Goal: Check status: Check status

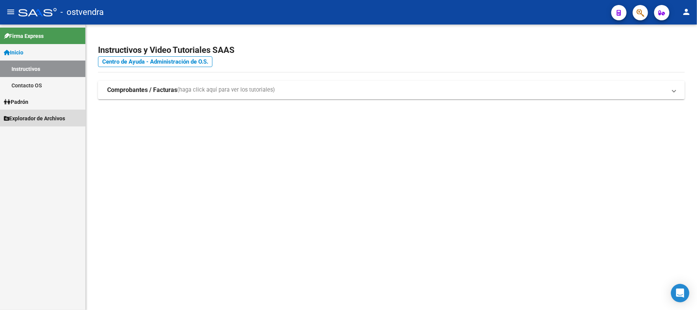
click at [27, 115] on span "Explorador de Archivos" at bounding box center [34, 118] width 61 height 8
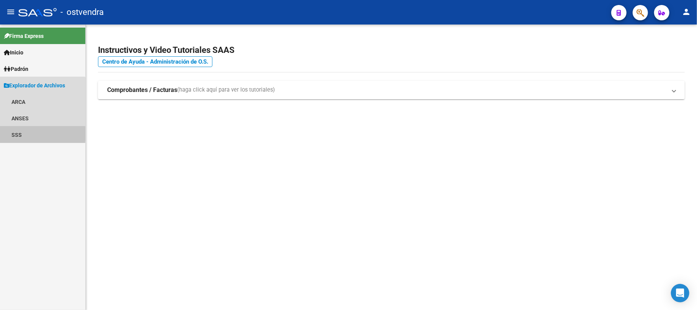
click at [25, 134] on link "SSS" at bounding box center [42, 134] width 85 height 16
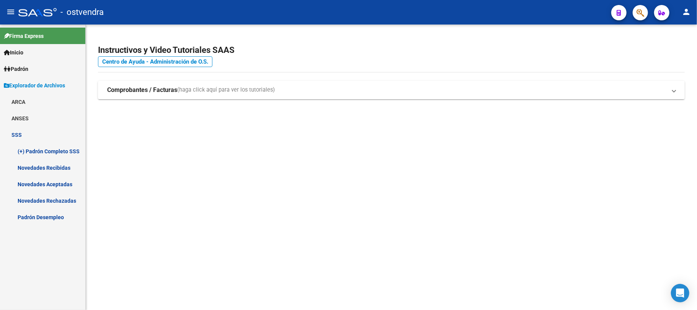
click at [46, 168] on link "Novedades Recibidas" at bounding box center [42, 167] width 85 height 16
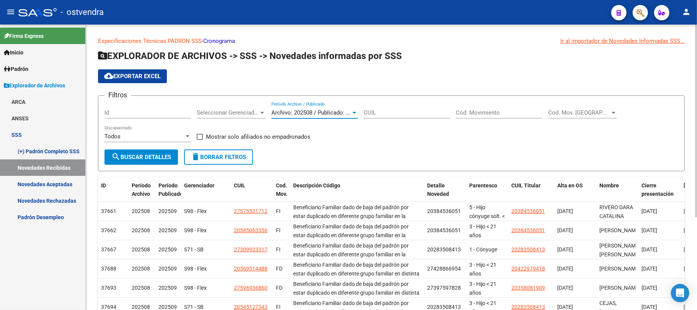
click at [314, 116] on div "Archivo: 202508 / Publicado: 202509" at bounding box center [311, 112] width 80 height 7
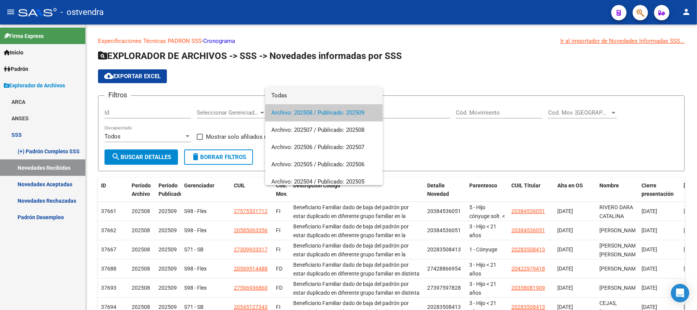
click at [292, 95] on span "Todas" at bounding box center [323, 95] width 105 height 17
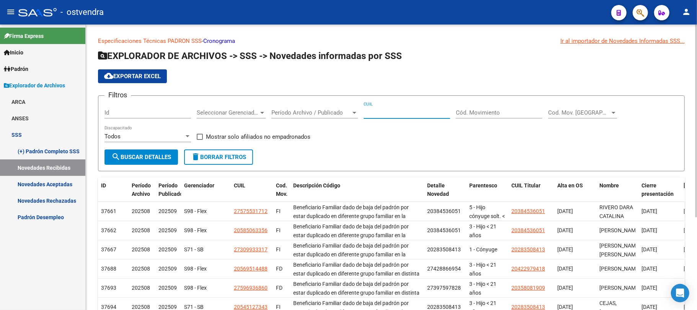
click at [377, 112] on input "CUIL" at bounding box center [407, 112] width 86 height 7
paste input "20-41387313-5"
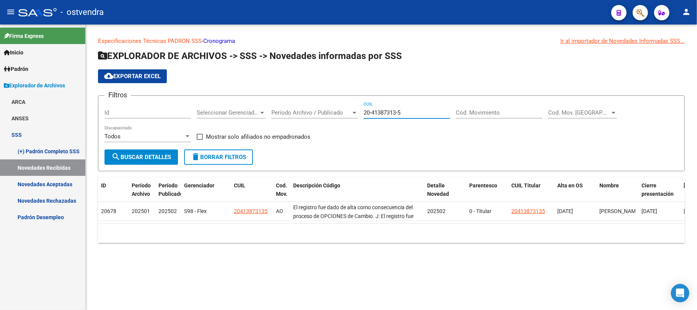
type input "20-41387313-5"
click at [60, 185] on link "Novedades Aceptadas" at bounding box center [42, 184] width 85 height 16
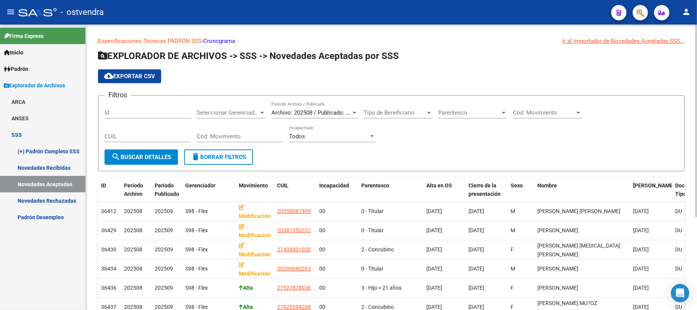
click at [334, 142] on div "Todos Incapacitado" at bounding box center [332, 138] width 86 height 24
click at [326, 113] on span "Archivo: 202508 / Publicado: 202509" at bounding box center [317, 112] width 93 height 7
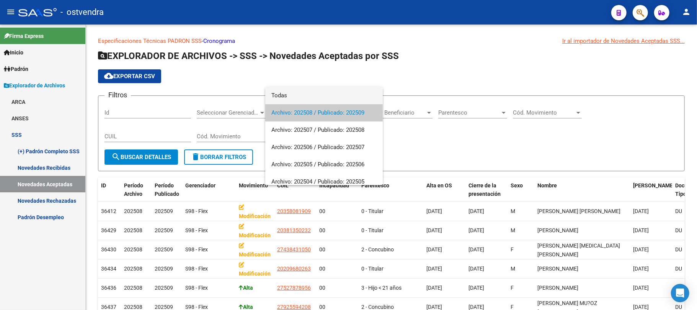
click at [285, 93] on span "Todas" at bounding box center [323, 95] width 105 height 17
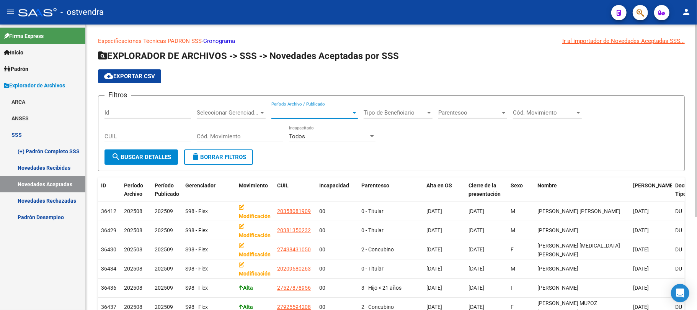
click at [152, 136] on input "CUIL" at bounding box center [147, 136] width 86 height 7
paste input "20-41387313-5"
type input "20-41387313-5"
click at [285, 115] on span "Período Archivo / Publicado" at bounding box center [311, 112] width 80 height 7
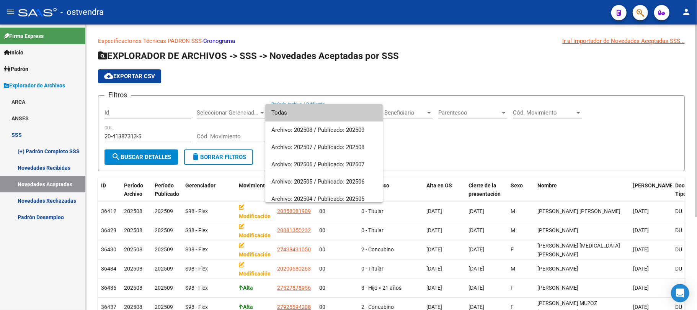
click at [285, 115] on span "Todas" at bounding box center [323, 112] width 105 height 17
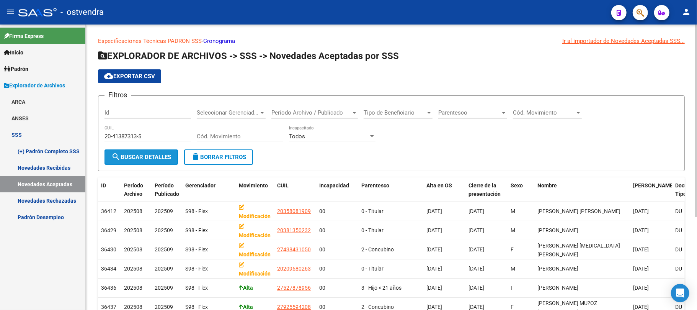
click at [155, 159] on span "search Buscar Detalles" at bounding box center [141, 156] width 60 height 7
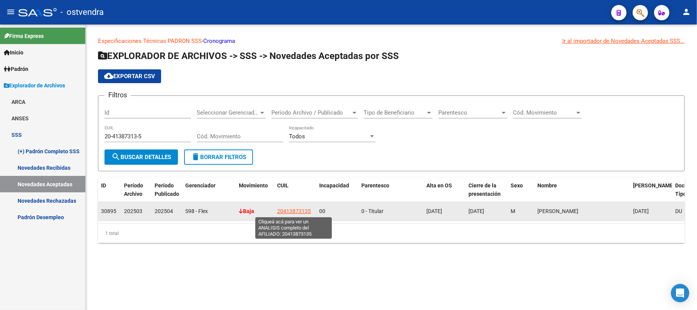
click at [290, 210] on span "20413873135" at bounding box center [294, 211] width 34 height 6
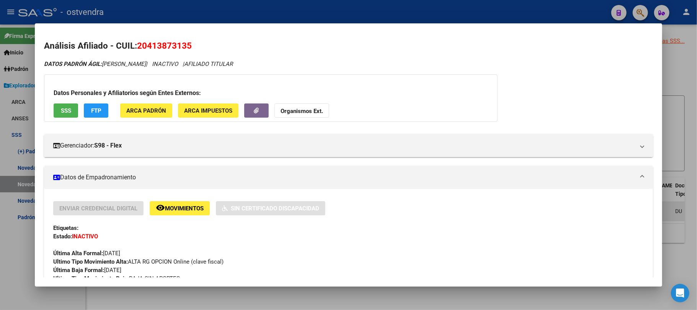
scroll to position [51, 0]
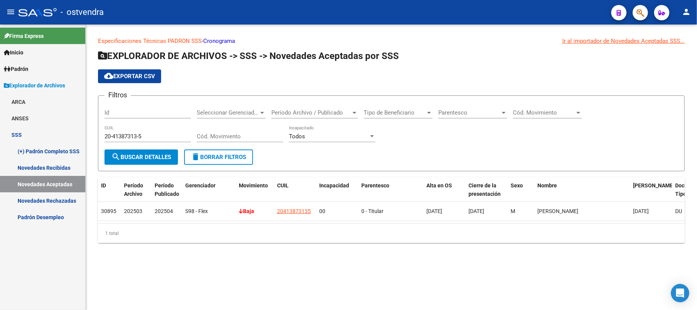
click at [49, 199] on link "Novedades Rechazadas" at bounding box center [42, 200] width 85 height 16
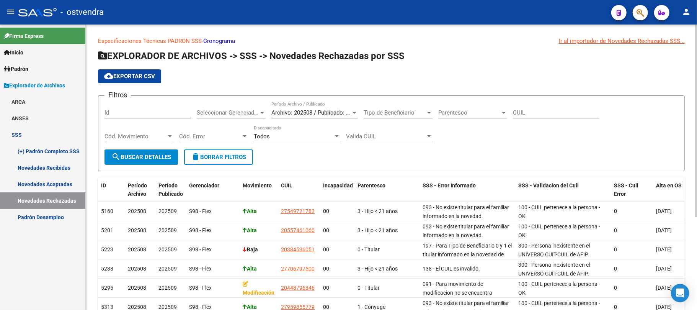
click at [314, 117] on div "Archivo: 202508 / Publicado: 202509 Período Archivo / Publicado" at bounding box center [314, 110] width 86 height 16
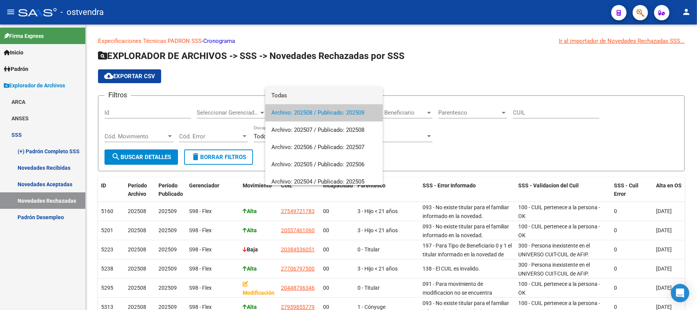
click at [293, 95] on span "Todas" at bounding box center [323, 95] width 105 height 17
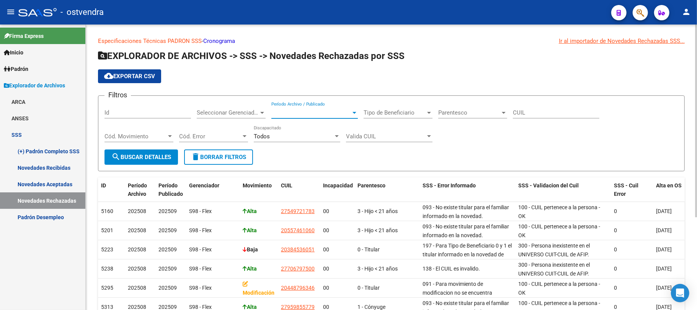
click at [524, 112] on input "CUIL" at bounding box center [556, 112] width 86 height 7
paste input "20-41387313-5"
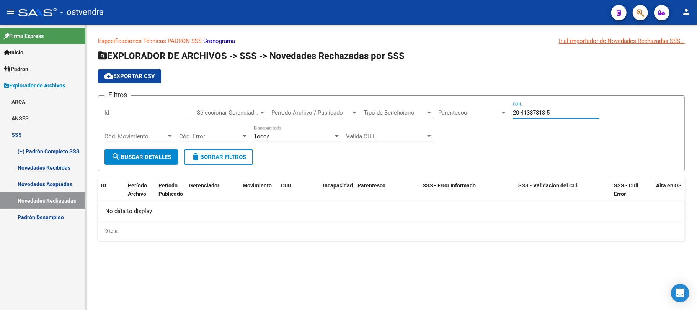
type input "20-41387313-5"
click at [158, 158] on span "search Buscar Detalles" at bounding box center [141, 156] width 60 height 7
click at [41, 181] on link "Novedades Aceptadas" at bounding box center [42, 184] width 85 height 16
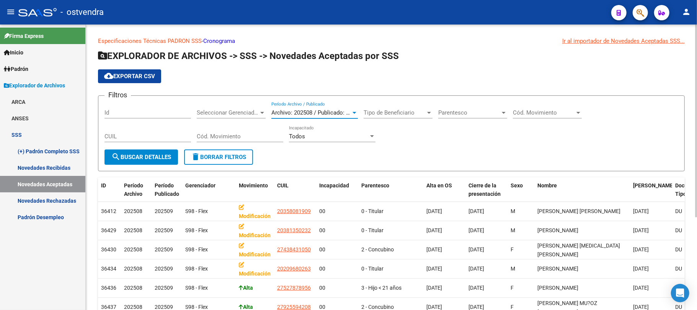
click at [296, 111] on span "Archivo: 202508 / Publicado: 202509" at bounding box center [317, 112] width 93 height 7
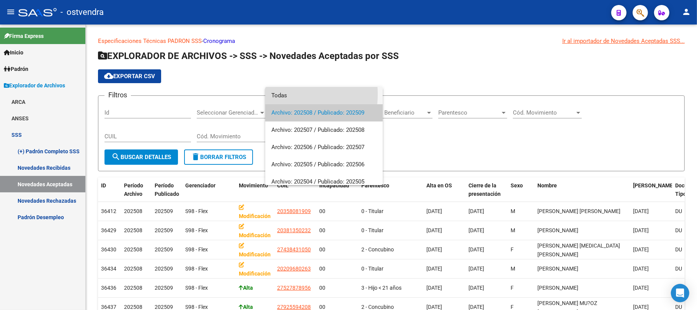
click at [289, 94] on span "Todas" at bounding box center [323, 95] width 105 height 17
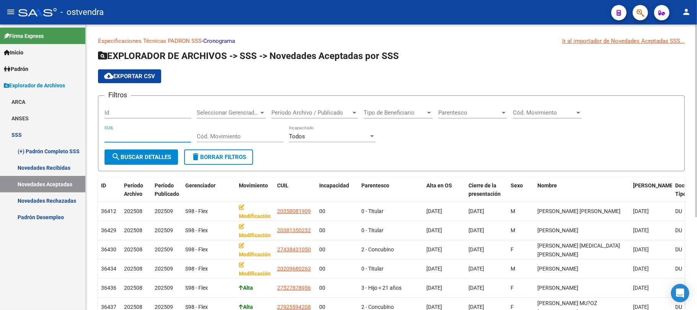
click at [136, 135] on input "CUIL" at bounding box center [147, 136] width 86 height 7
paste input "20-41387313-5"
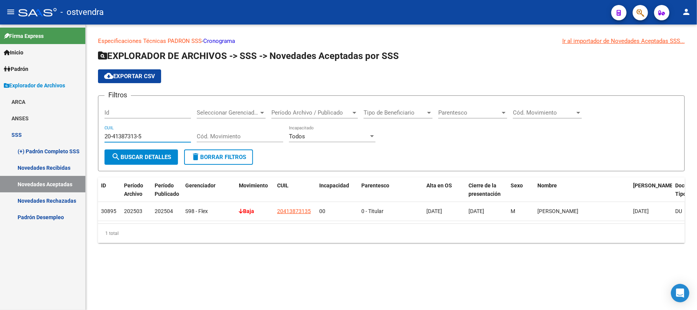
type input "20-41387313-5"
click at [697, 77] on div "Especificaciones Técnicas PADRON SSS - Cronograma Ir al importador [PERSON_NAME…" at bounding box center [391, 145] width 611 height 243
click at [346, 256] on div "Especificaciones Técnicas PADRON SSS - Cronograma Ir al importador [PERSON_NAME…" at bounding box center [391, 145] width 611 height 243
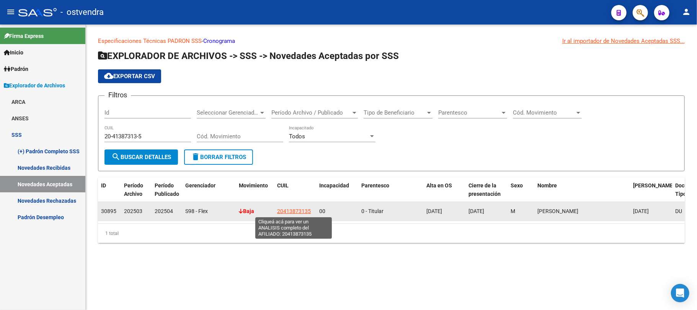
click at [281, 213] on span "20413873135" at bounding box center [294, 211] width 34 height 6
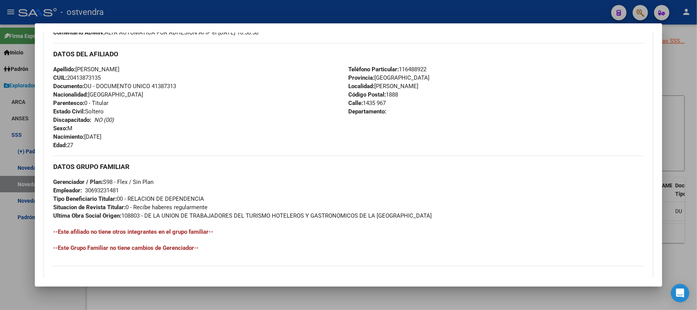
scroll to position [158, 0]
